Goal: Task Accomplishment & Management: Use online tool/utility

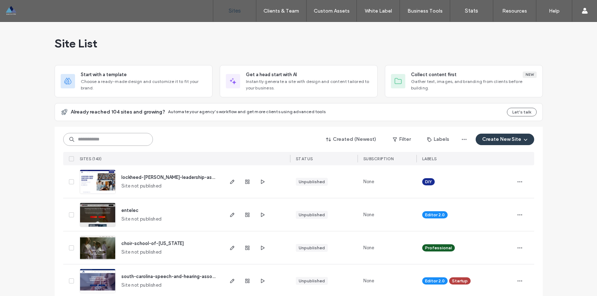
click at [111, 143] on input at bounding box center [108, 139] width 90 height 13
type input "*"
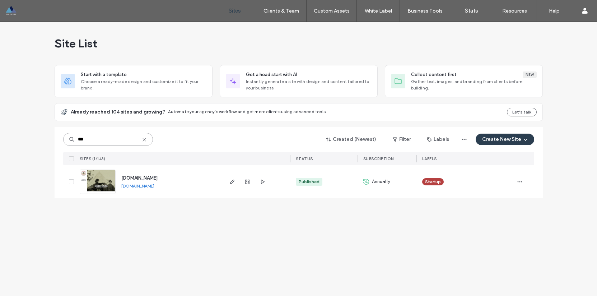
type input "***"
click at [141, 176] on span "[DOMAIN_NAME]" at bounding box center [139, 177] width 36 height 5
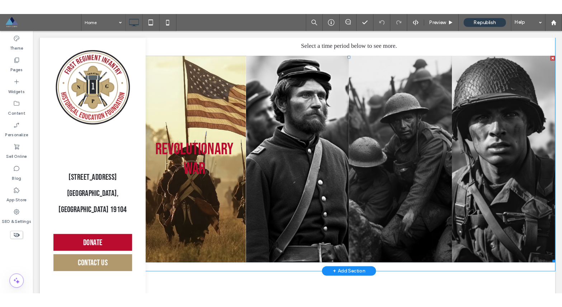
scroll to position [936, 0]
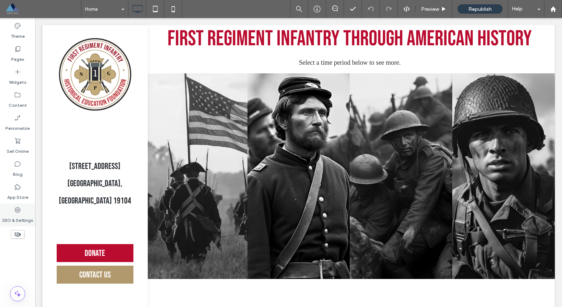
click at [20, 212] on icon at bounding box center [17, 209] width 7 height 7
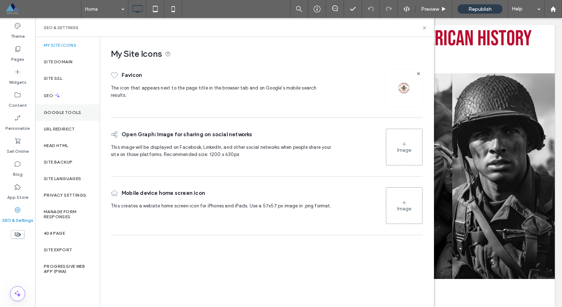
click at [60, 113] on label "Google Tools" at bounding box center [63, 112] width 38 height 5
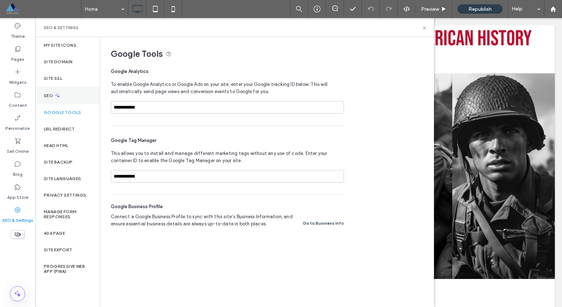
click at [57, 94] on icon at bounding box center [58, 95] width 6 height 6
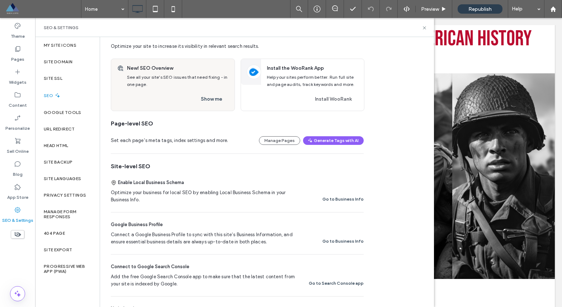
scroll to position [0, 0]
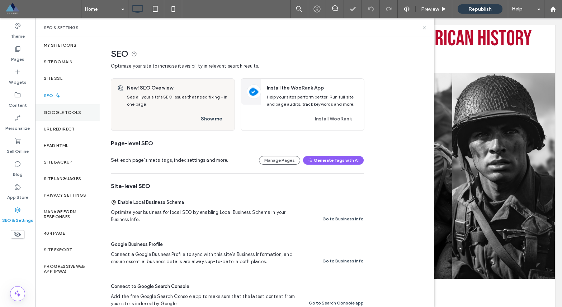
click at [71, 114] on label "Google Tools" at bounding box center [63, 112] width 38 height 5
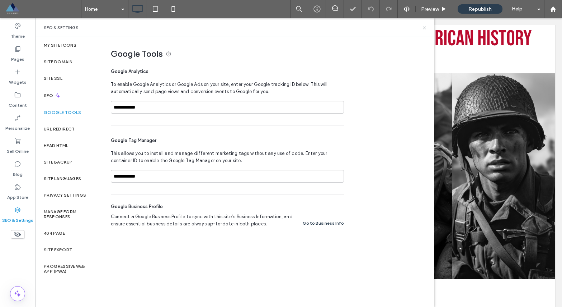
click at [425, 26] on icon at bounding box center [424, 27] width 5 height 5
